Goal: Use online tool/utility: Utilize a website feature to perform a specific function

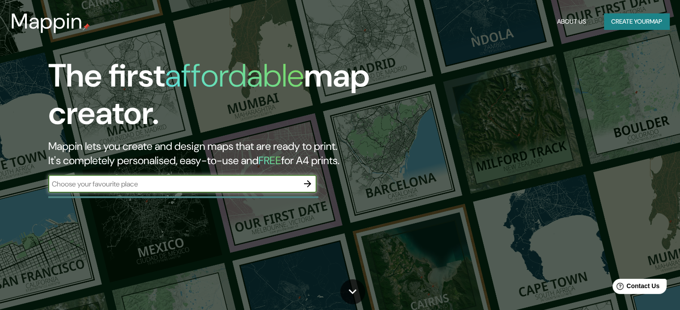
click at [202, 182] on input "text" at bounding box center [173, 184] width 250 height 10
paste input "Esmeralda 841-881, Santiago, Región Metropolitana"
type input "Esmeralda 841-881, Santiago, Región Metropolitana"
click at [304, 181] on icon "button" at bounding box center [307, 184] width 11 height 11
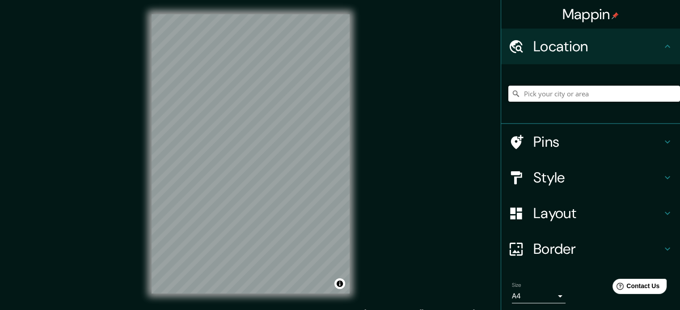
click at [552, 96] on input "Pick your city or area" at bounding box center [594, 94] width 172 height 16
drag, startPoint x: 552, startPoint y: 96, endPoint x: 602, endPoint y: 90, distance: 50.8
click at [602, 90] on input "Pick your city or area" at bounding box center [594, 94] width 172 height 16
click at [601, 90] on input "Pick your city or area" at bounding box center [594, 94] width 172 height 16
paste input "Esmeralda 841-881, Santiago, Región Metropolitana"
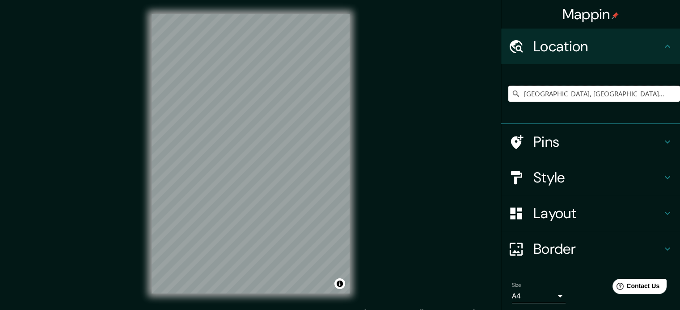
type input "Esmeralda, Santiago, Región Metropolitana de Santiago 8320000, Chile"
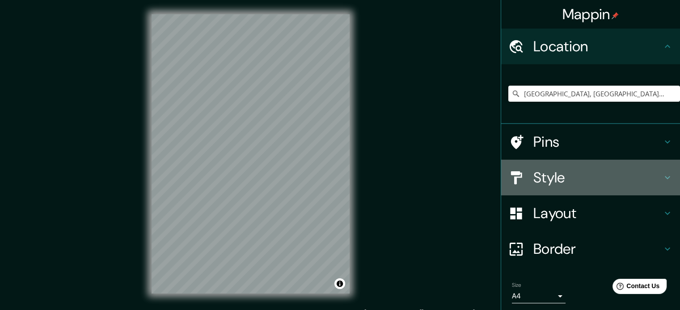
click at [553, 175] on h4 "Style" at bounding box center [597, 178] width 129 height 18
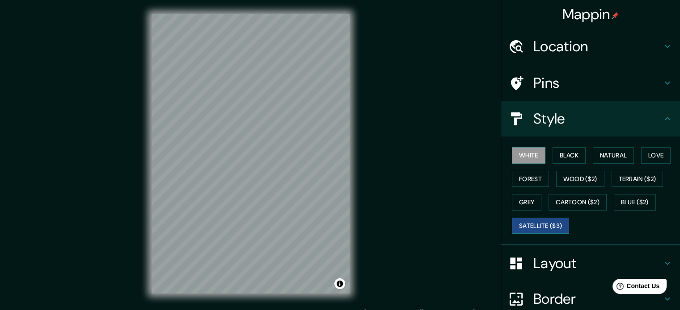
click at [540, 221] on button "Satellite ($3)" at bounding box center [540, 226] width 57 height 17
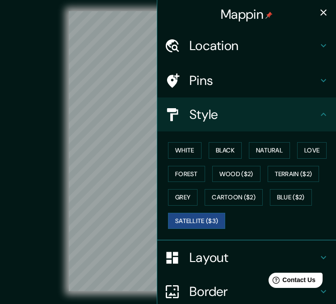
click at [315, 13] on button "button" at bounding box center [324, 13] width 18 height 18
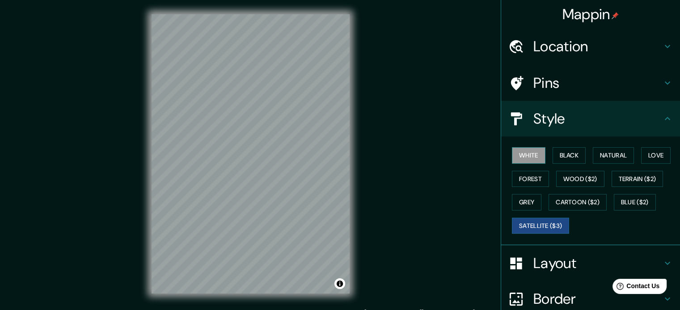
click at [525, 158] on button "White" at bounding box center [529, 155] width 34 height 17
click at [555, 153] on button "Black" at bounding box center [569, 155] width 34 height 17
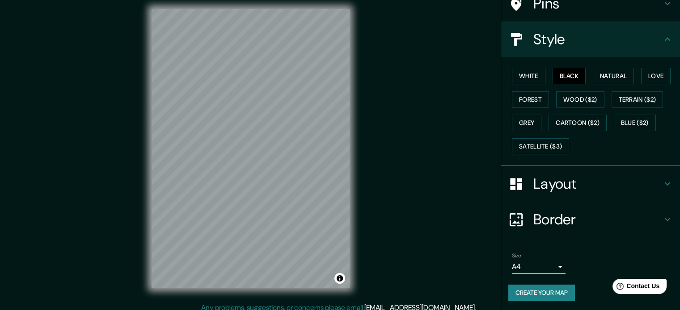
scroll to position [12, 0]
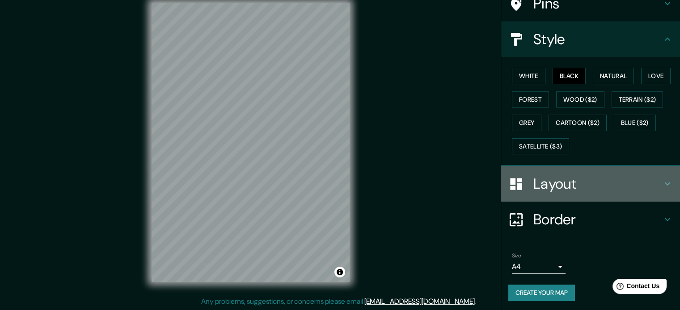
click at [563, 181] on h4 "Layout" at bounding box center [597, 184] width 129 height 18
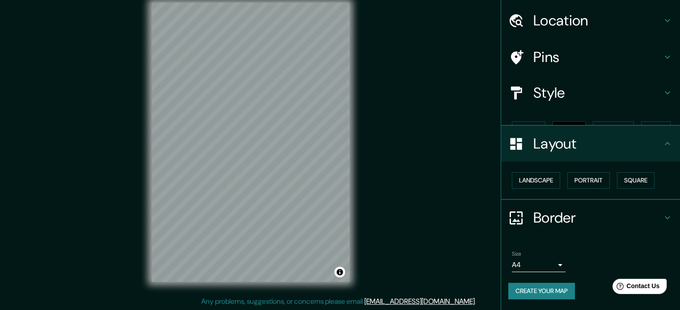
scroll to position [10, 0]
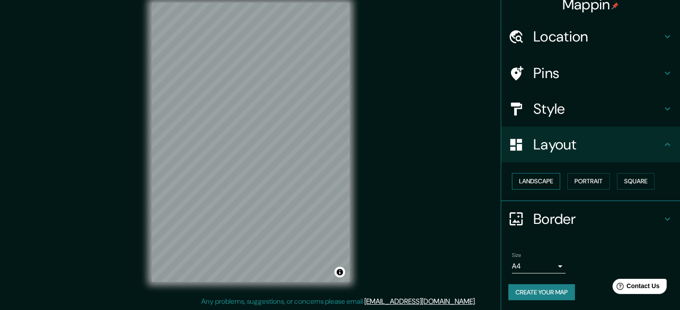
click at [545, 181] on button "Landscape" at bounding box center [536, 181] width 48 height 17
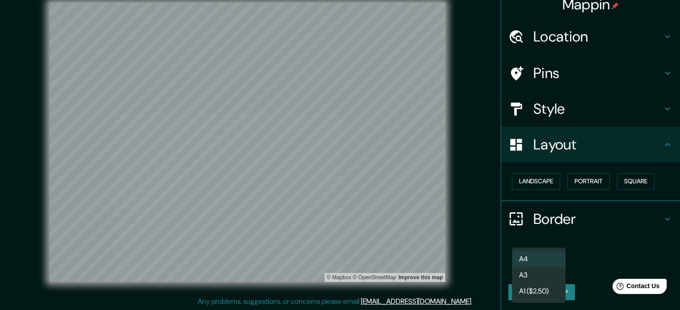
click at [554, 267] on body "Mappin Location Esmeralda, Santiago, Región Metropolitana de Santiago 8320000, …" at bounding box center [340, 143] width 680 height 310
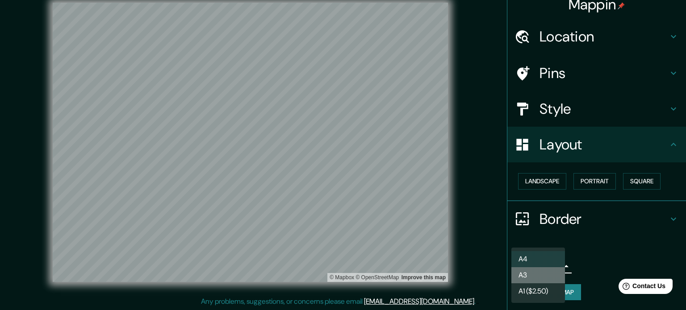
click at [541, 272] on li "A3" at bounding box center [539, 276] width 54 height 16
type input "a4"
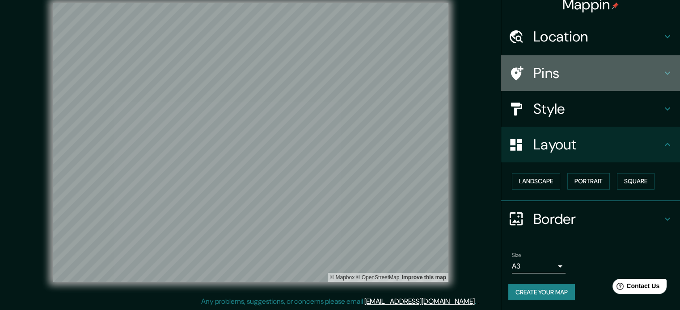
click at [572, 80] on h4 "Pins" at bounding box center [597, 73] width 129 height 18
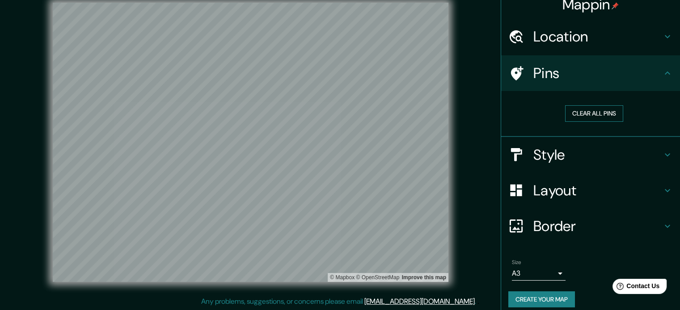
click at [593, 114] on button "Clear all pins" at bounding box center [594, 113] width 58 height 17
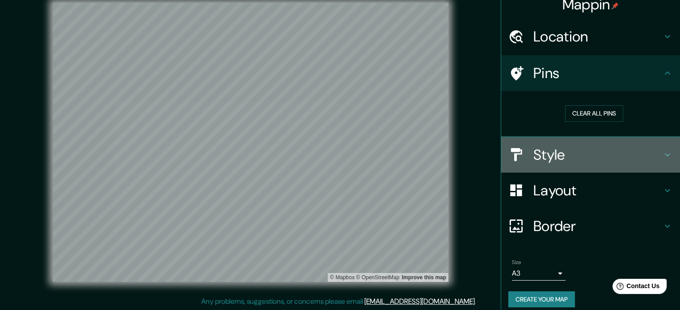
click at [557, 160] on h4 "Style" at bounding box center [597, 155] width 129 height 18
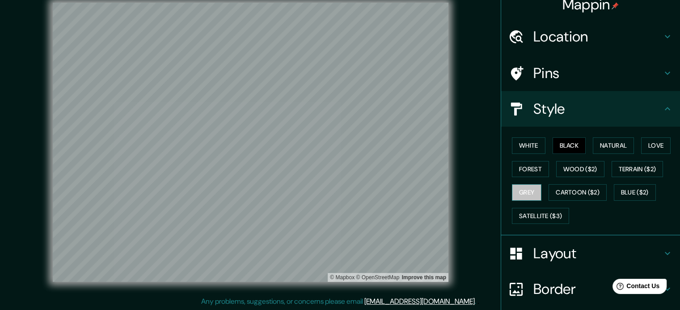
click at [525, 189] on button "Grey" at bounding box center [526, 193] width 29 height 17
click at [629, 163] on button "Terrain ($2)" at bounding box center [637, 169] width 52 height 17
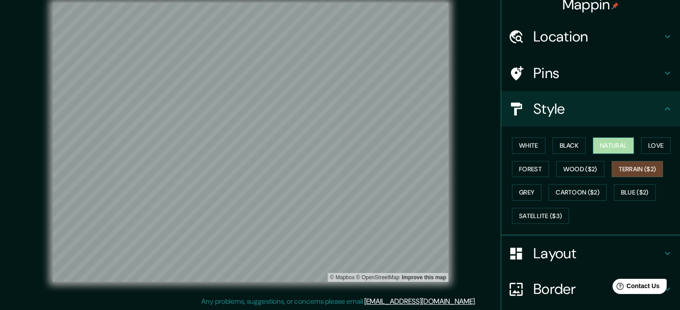
click at [621, 153] on button "Natural" at bounding box center [612, 146] width 41 height 17
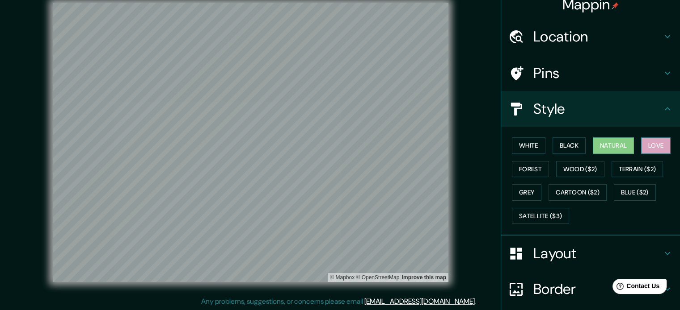
click at [647, 145] on button "Love" at bounding box center [655, 146] width 29 height 17
click at [524, 173] on button "Forest" at bounding box center [530, 169] width 37 height 17
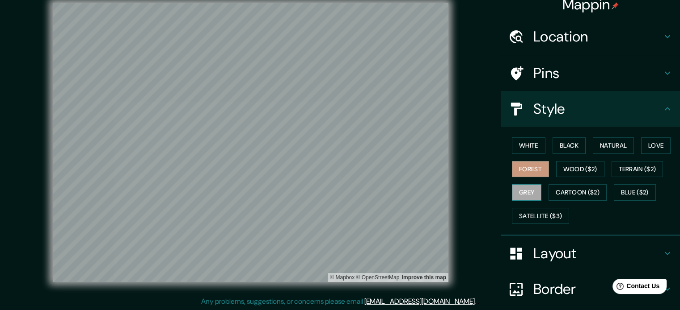
click at [521, 189] on button "Grey" at bounding box center [526, 193] width 29 height 17
click at [520, 147] on button "White" at bounding box center [529, 146] width 34 height 17
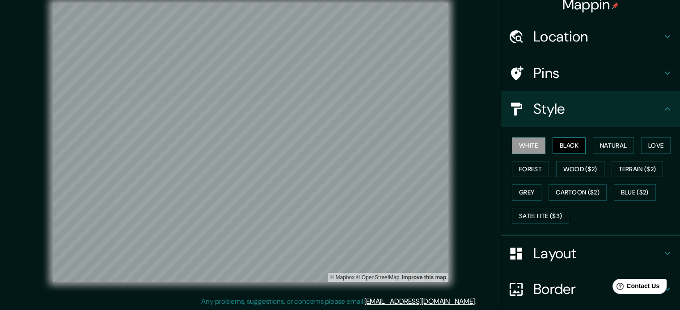
click at [560, 147] on button "Black" at bounding box center [569, 146] width 34 height 17
click at [586, 73] on h4 "Pins" at bounding box center [597, 73] width 129 height 18
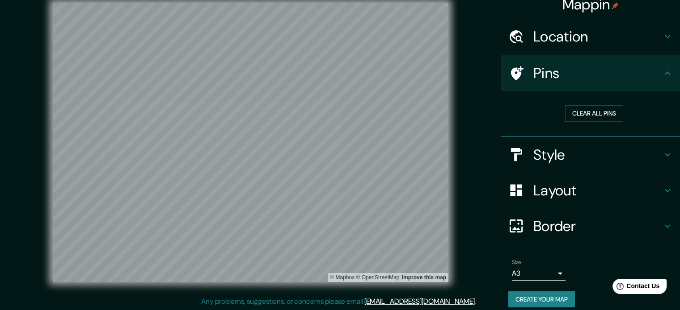
click at [576, 225] on h4 "Border" at bounding box center [597, 227] width 129 height 18
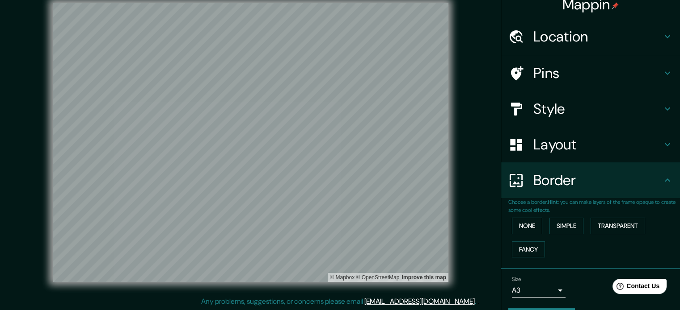
click at [525, 227] on button "None" at bounding box center [527, 226] width 30 height 17
click at [558, 220] on button "Simple" at bounding box center [566, 226] width 34 height 17
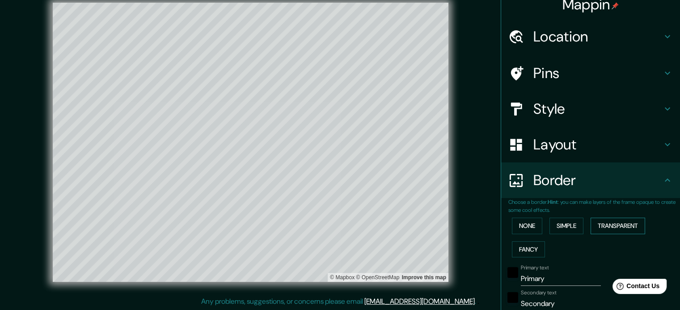
click at [590, 225] on button "Transparent" at bounding box center [617, 226] width 55 height 17
click at [522, 247] on button "Fancy" at bounding box center [528, 250] width 33 height 17
click at [566, 226] on button "Simple" at bounding box center [566, 226] width 34 height 17
click at [523, 223] on button "None" at bounding box center [527, 226] width 30 height 17
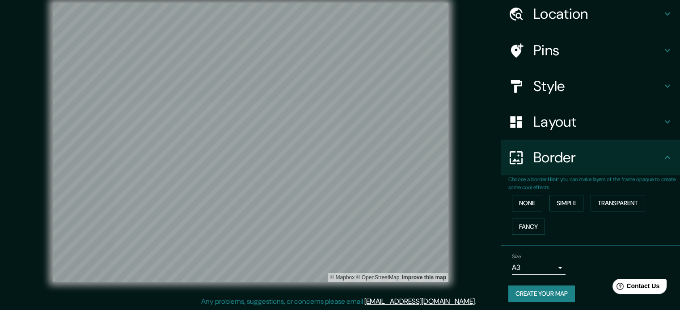
scroll to position [34, 0]
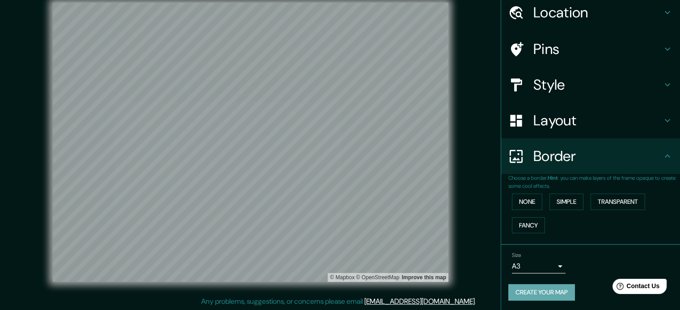
click at [538, 294] on button "Create your map" at bounding box center [541, 293] width 67 height 17
click at [537, 289] on button "Create your map" at bounding box center [541, 293] width 67 height 17
click at [528, 294] on button "Create your map" at bounding box center [541, 293] width 67 height 17
click at [550, 292] on button "Create your map" at bounding box center [541, 293] width 67 height 17
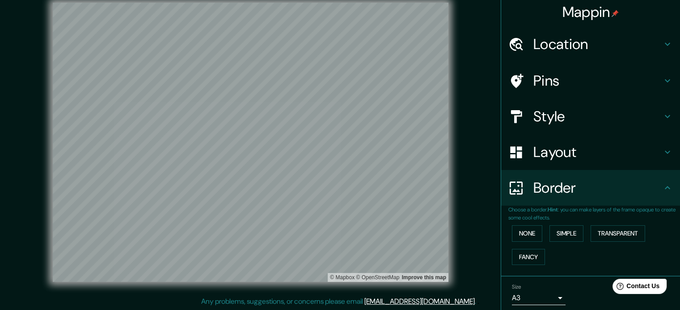
scroll to position [0, 0]
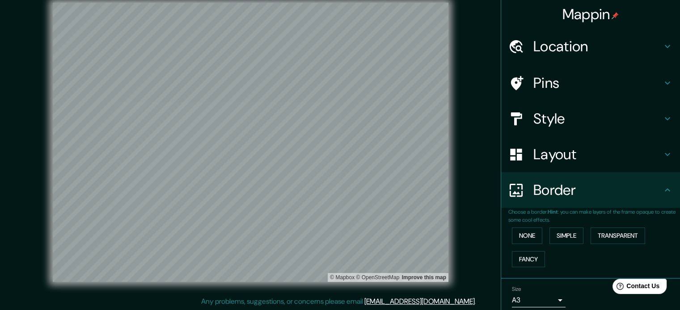
click at [599, 49] on h4 "Location" at bounding box center [597, 47] width 129 height 18
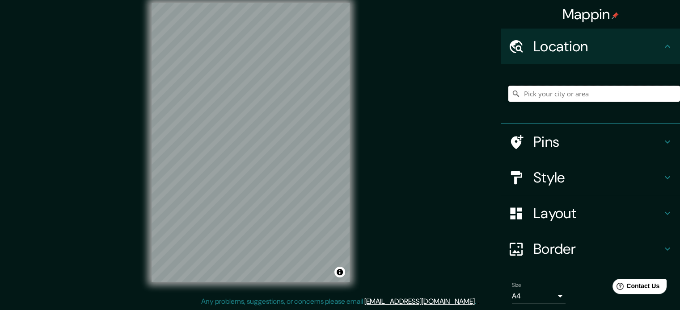
click at [556, 94] on input "Pick your city or area" at bounding box center [594, 94] width 172 height 16
paste input "[STREET_ADDRESS]"
click at [511, 92] on icon at bounding box center [515, 93] width 9 height 9
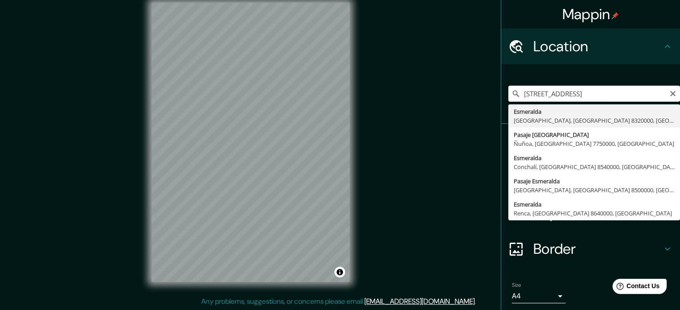
click at [529, 91] on input "[PERSON_NAME][STREET_ADDRESS]" at bounding box center [594, 94] width 172 height 16
type input "[GEOGRAPHIC_DATA], [GEOGRAPHIC_DATA], [GEOGRAPHIC_DATA][PERSON_NAME] 8320000, […"
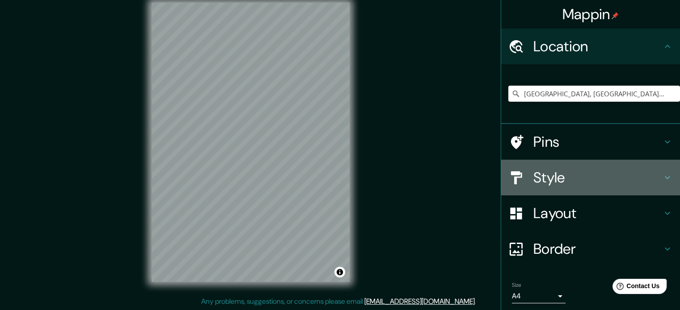
click at [558, 178] on h4 "Style" at bounding box center [597, 178] width 129 height 18
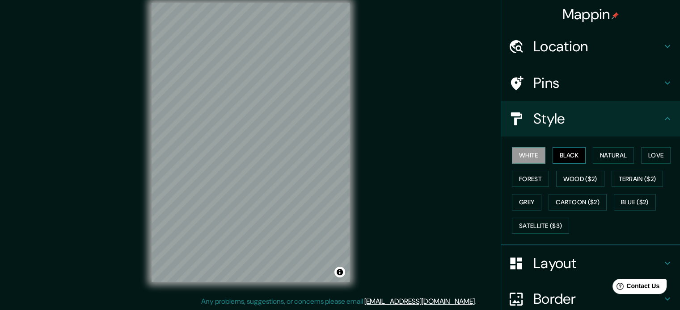
click at [570, 149] on button "Black" at bounding box center [569, 155] width 34 height 17
click at [583, 117] on h4 "Style" at bounding box center [597, 119] width 129 height 18
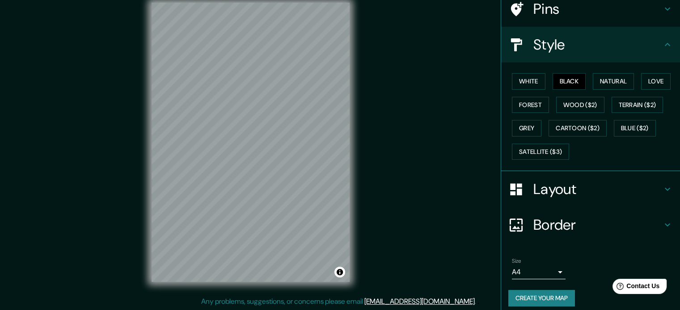
scroll to position [80, 0]
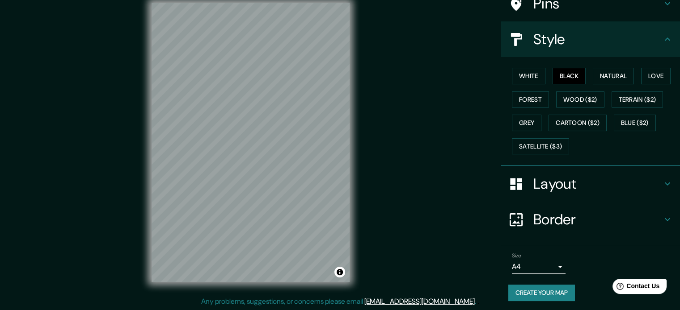
click at [554, 267] on body "Mappin Location Esmeralda, Santiago, Región Metropolitana de Santiago 8320000, …" at bounding box center [340, 143] width 680 height 310
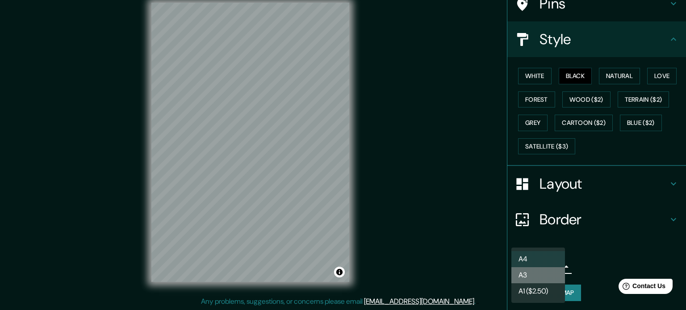
click at [529, 272] on li "A3" at bounding box center [539, 276] width 54 height 16
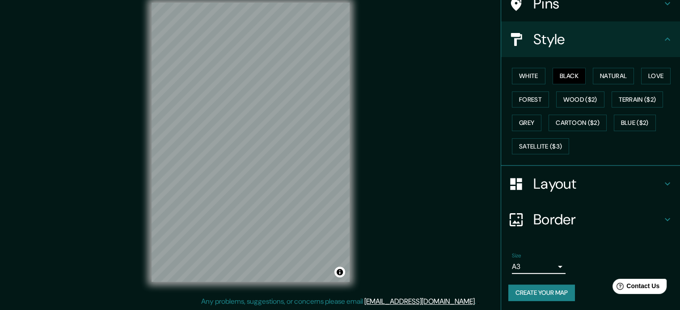
click at [586, 180] on h4 "Layout" at bounding box center [597, 184] width 129 height 18
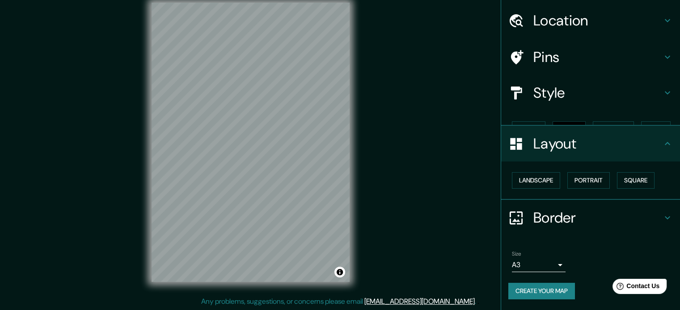
scroll to position [10, 0]
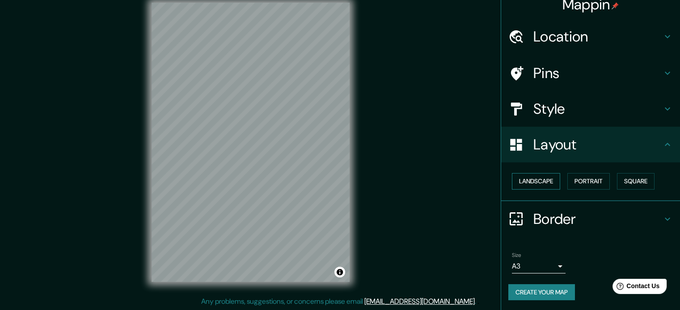
click at [541, 177] on button "Landscape" at bounding box center [536, 181] width 48 height 17
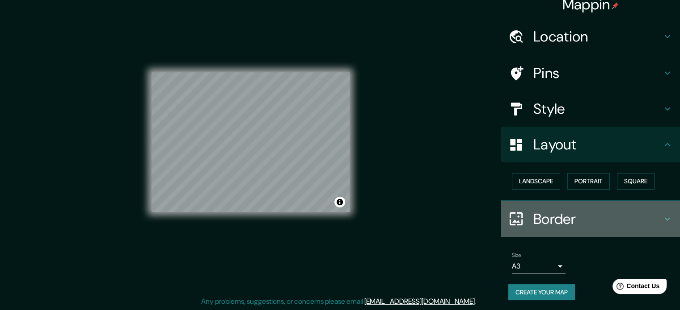
click at [608, 217] on h4 "Border" at bounding box center [597, 219] width 129 height 18
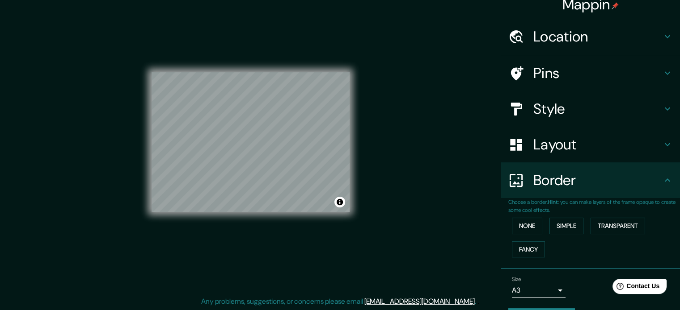
click at [608, 187] on h4 "Border" at bounding box center [597, 181] width 129 height 18
click at [554, 176] on h4 "Border" at bounding box center [597, 181] width 129 height 18
click at [436, 136] on div "Mappin Location Esmeralda, Santiago, Región Metropolitana de Santiago 8320000, …" at bounding box center [340, 149] width 680 height 323
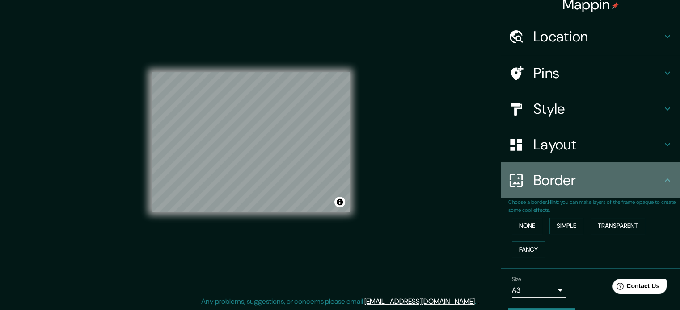
click at [578, 175] on h4 "Border" at bounding box center [597, 181] width 129 height 18
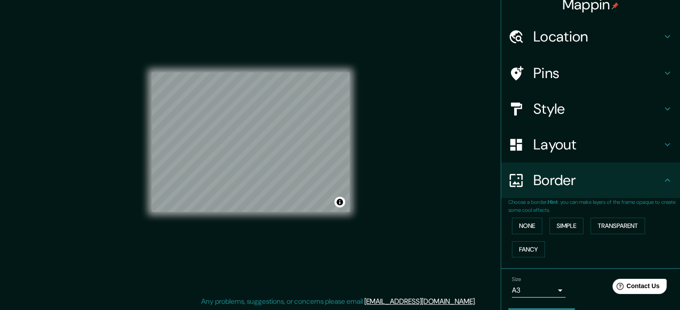
click at [609, 148] on h4 "Layout" at bounding box center [597, 145] width 129 height 18
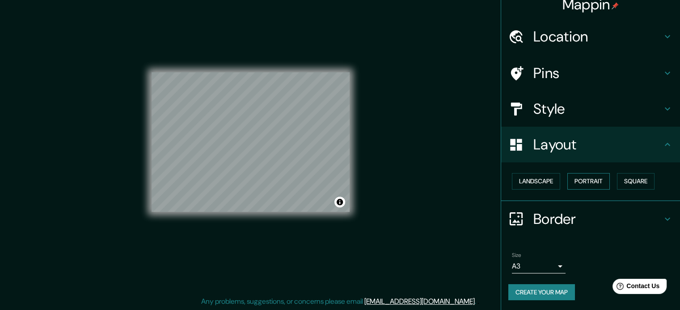
click at [592, 183] on button "Portrait" at bounding box center [588, 181] width 42 height 17
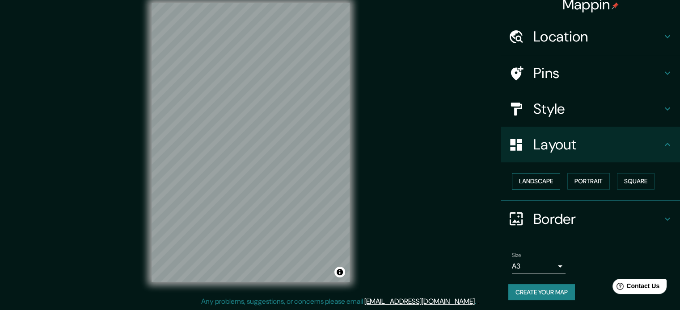
click at [541, 180] on button "Landscape" at bounding box center [536, 181] width 48 height 17
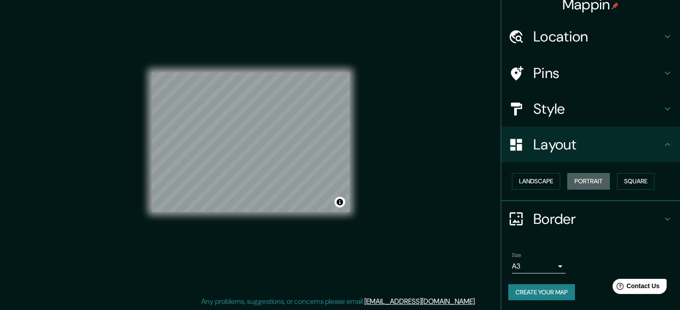
click at [567, 176] on button "Portrait" at bounding box center [588, 181] width 42 height 17
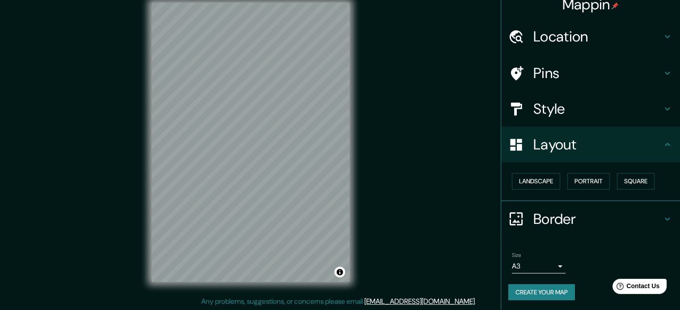
click at [558, 295] on button "Create your map" at bounding box center [541, 293] width 67 height 17
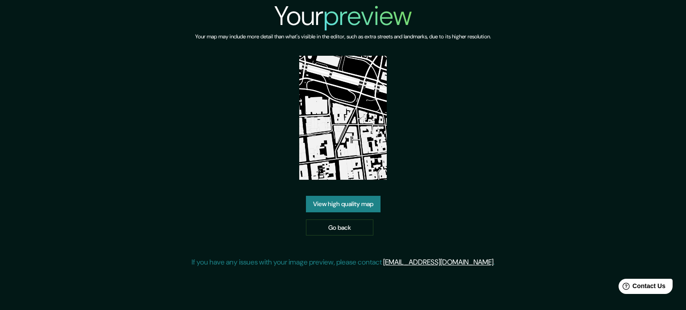
click at [340, 119] on img at bounding box center [343, 118] width 88 height 124
click at [359, 203] on link "View high quality map" at bounding box center [343, 204] width 75 height 17
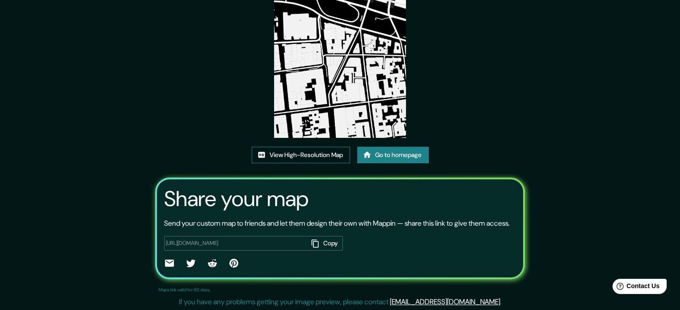
scroll to position [99, 0]
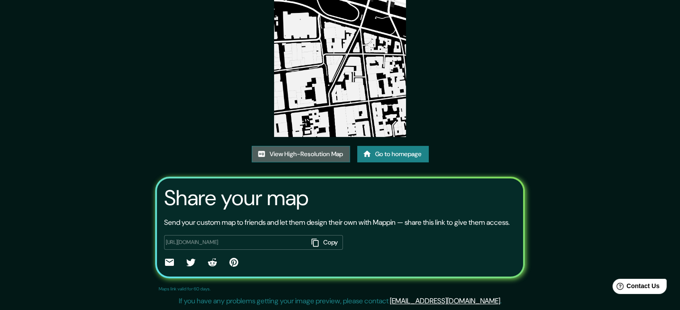
click at [311, 146] on link "View High-Resolution Map" at bounding box center [301, 154] width 98 height 17
